Goal: Information Seeking & Learning: Learn about a topic

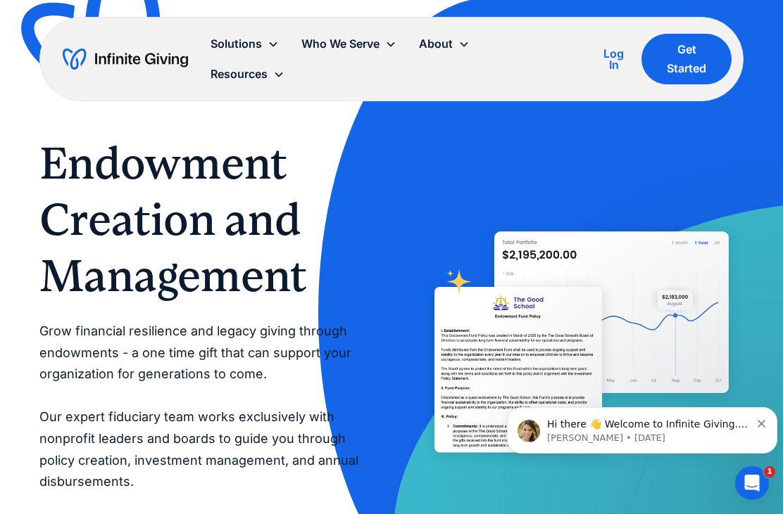
click at [378, 52] on div "Who We Serve" at bounding box center [340, 43] width 78 height 19
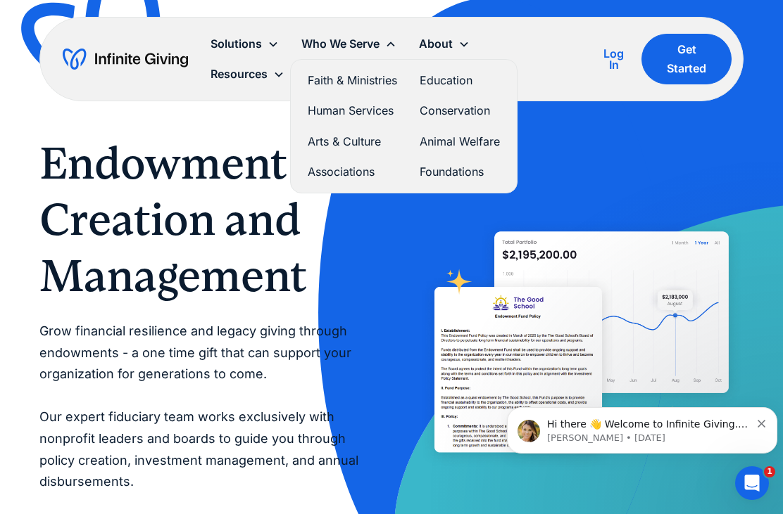
click at [353, 84] on link "Faith & Ministries" at bounding box center [352, 80] width 89 height 19
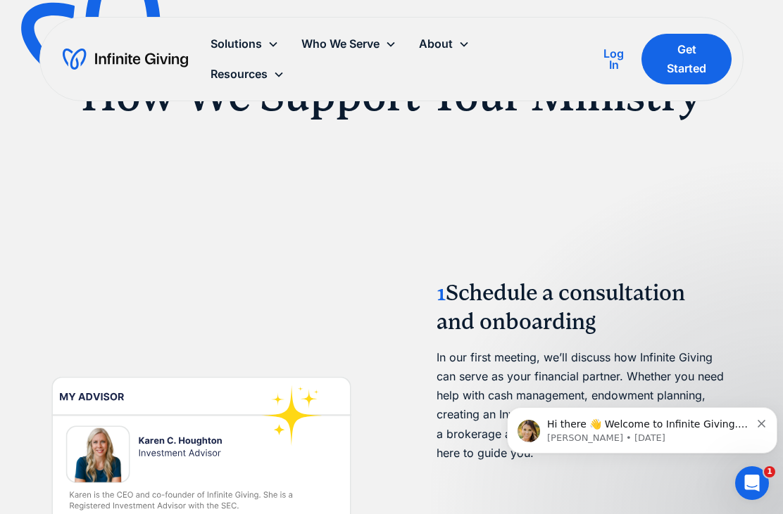
scroll to position [1623, 0]
click at [759, 426] on icon "Dismiss notification" at bounding box center [761, 424] width 8 height 8
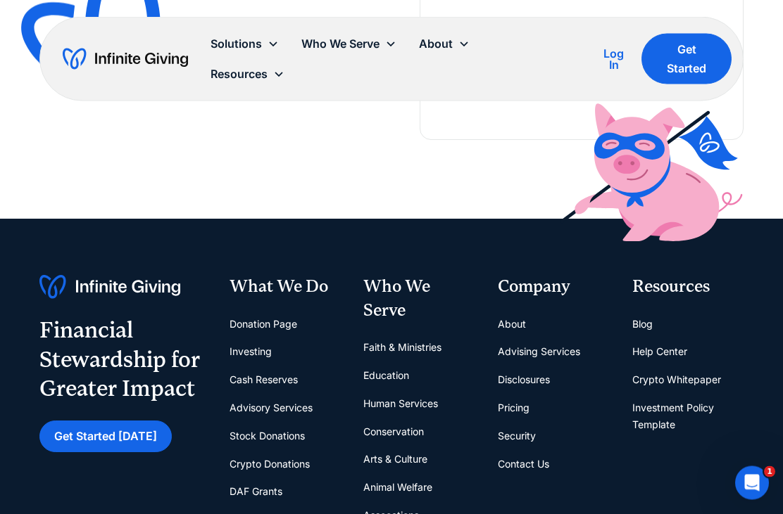
scroll to position [3386, 0]
click at [260, 506] on link "Endowments" at bounding box center [258, 520] width 59 height 28
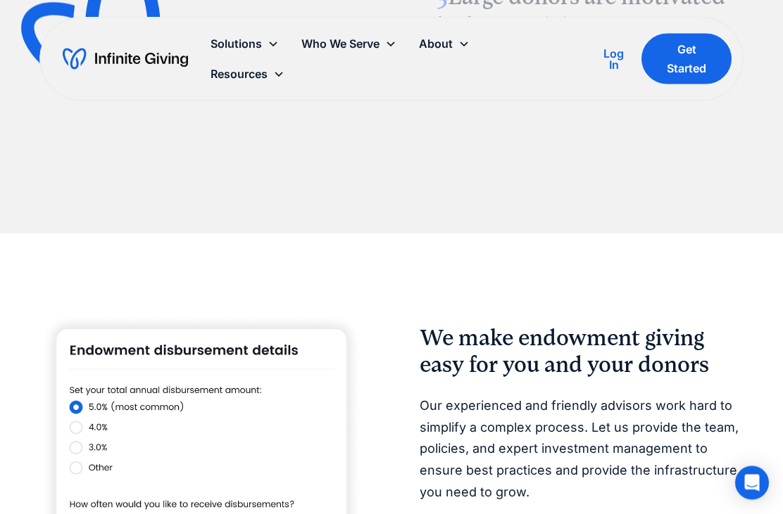
scroll to position [2263, 0]
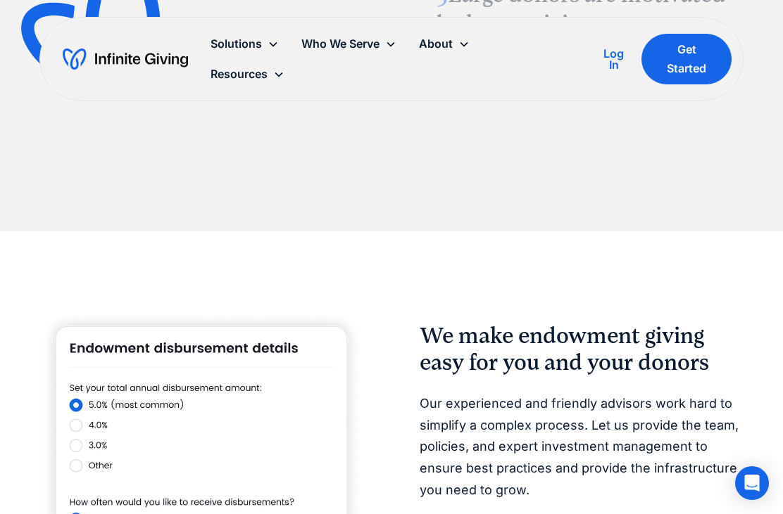
click at [763, 302] on div "We make endowment giving easy for you and your donors Our experienced and frien…" at bounding box center [391, 470] width 783 height 476
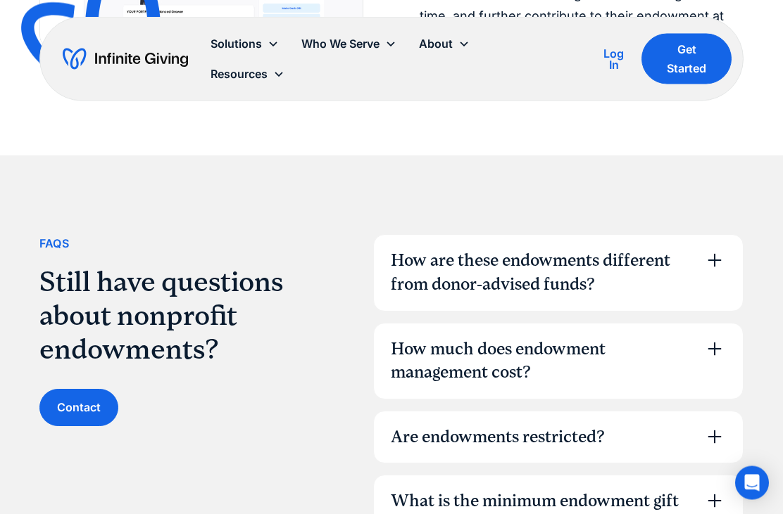
scroll to position [3780, 0]
click at [711, 337] on icon at bounding box center [714, 348] width 23 height 23
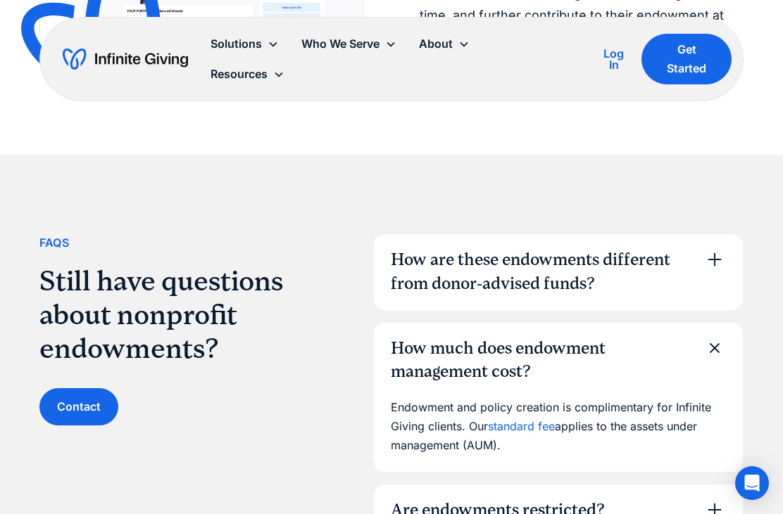
click at [521, 419] on link "standard fee" at bounding box center [521, 426] width 67 height 14
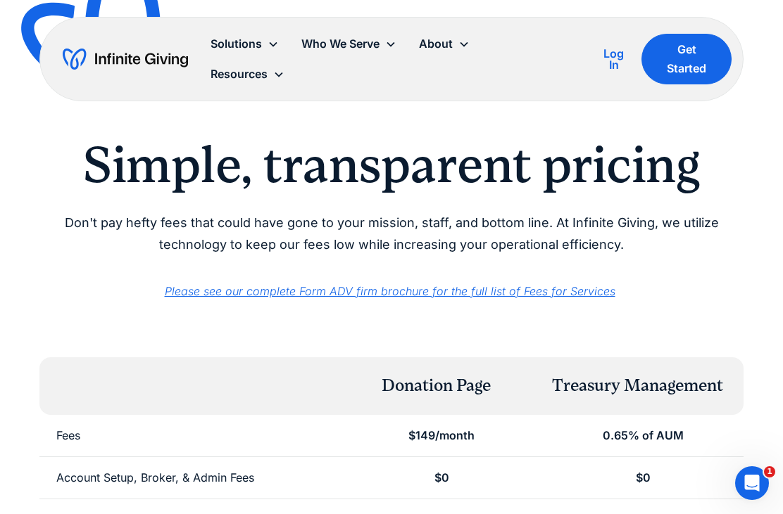
click at [552, 292] on em "Please see our complete Form ADV firm brochure for the full list of Fees for Se…" at bounding box center [390, 291] width 450 height 14
